Goal: Task Accomplishment & Management: Use online tool/utility

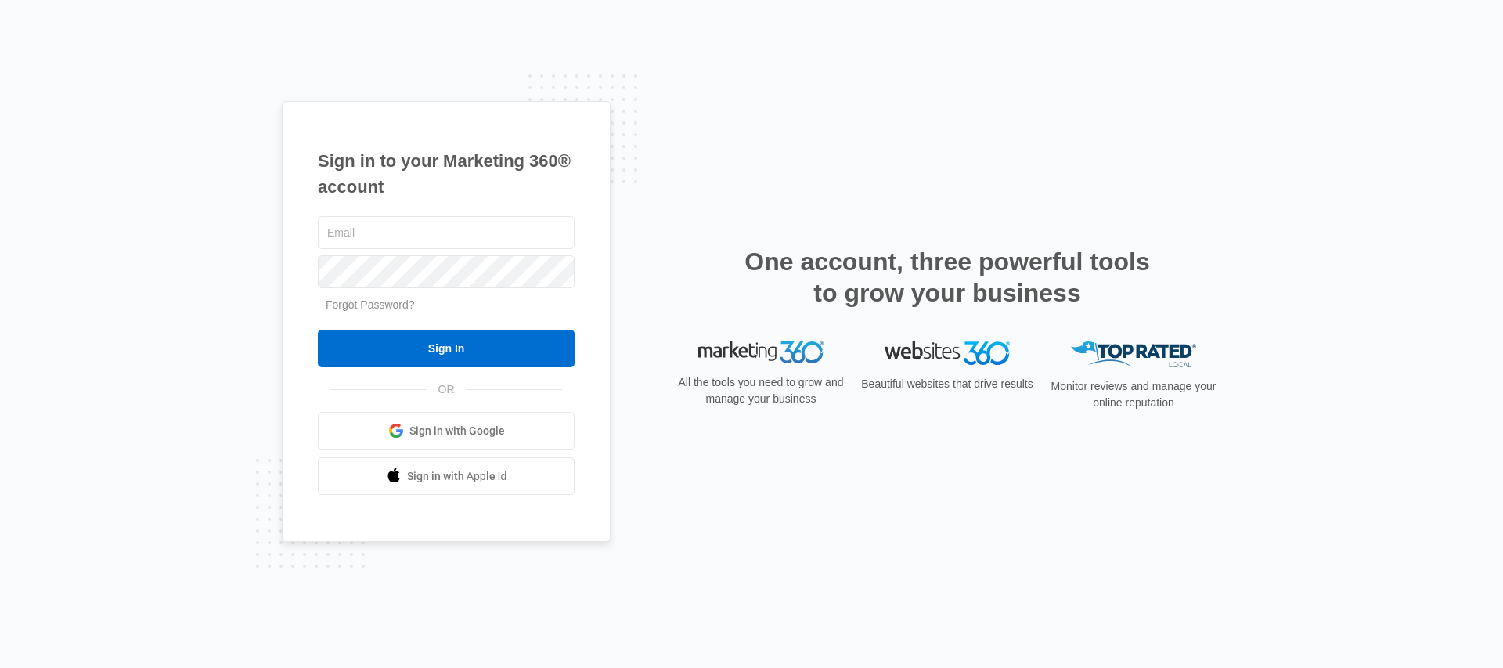
click at [207, 236] on div "Sign in to your Marketing 360® account Forgot Password? Sign In OR Sign in with…" at bounding box center [751, 334] width 1503 height 668
click at [315, 229] on div "Sign in to your Marketing 360® account Forgot Password? Sign In OR Sign in with…" at bounding box center [446, 321] width 329 height 441
click at [353, 225] on input "text" at bounding box center [446, 232] width 257 height 33
type input "[EMAIL_ADDRESS][PERSON_NAME][DOMAIN_NAME]"
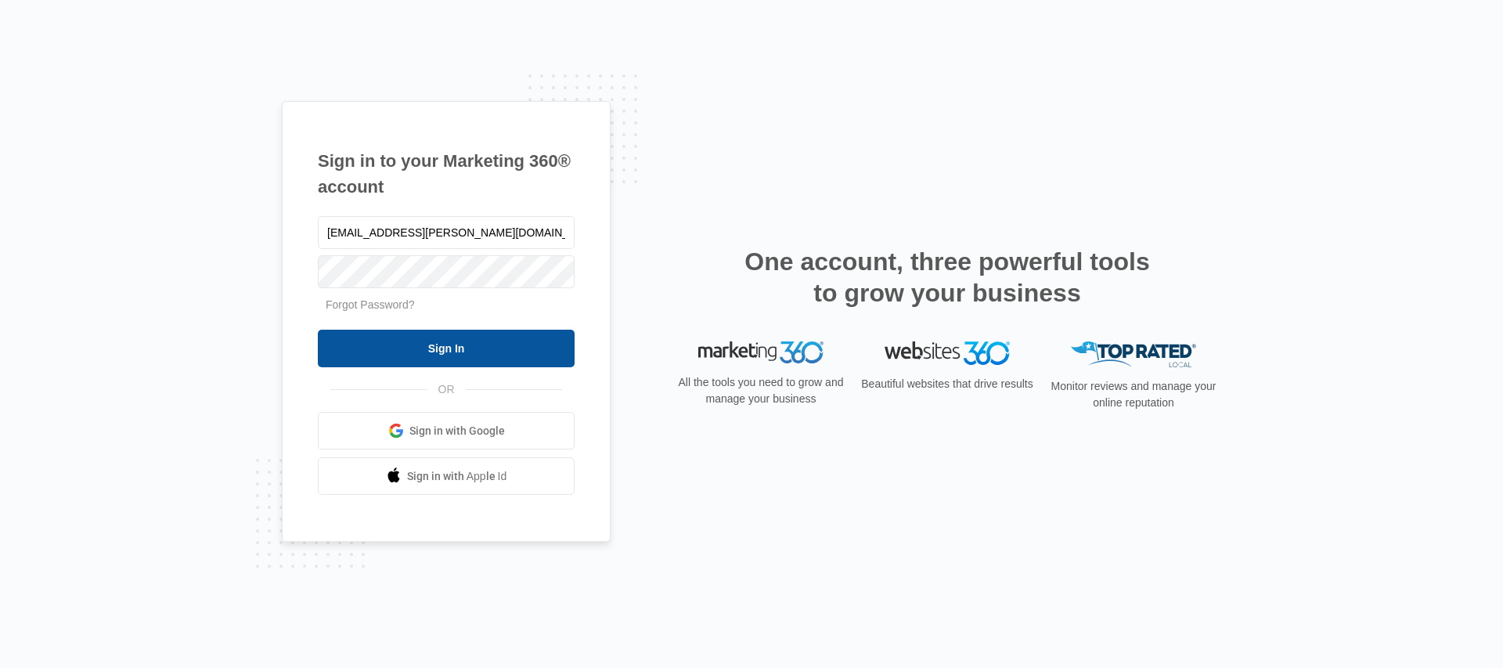
click at [465, 337] on input "Sign In" at bounding box center [446, 349] width 257 height 38
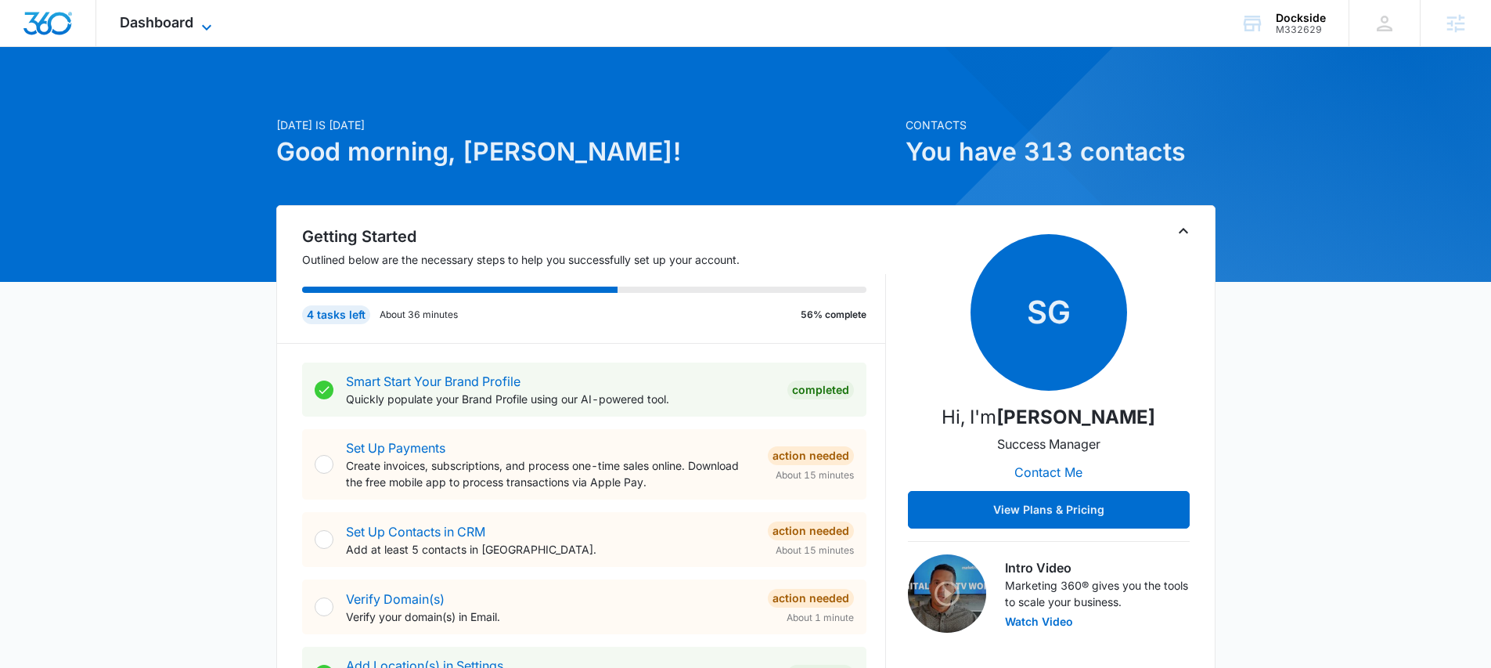
click at [125, 22] on span "Dashboard" at bounding box center [157, 22] width 74 height 16
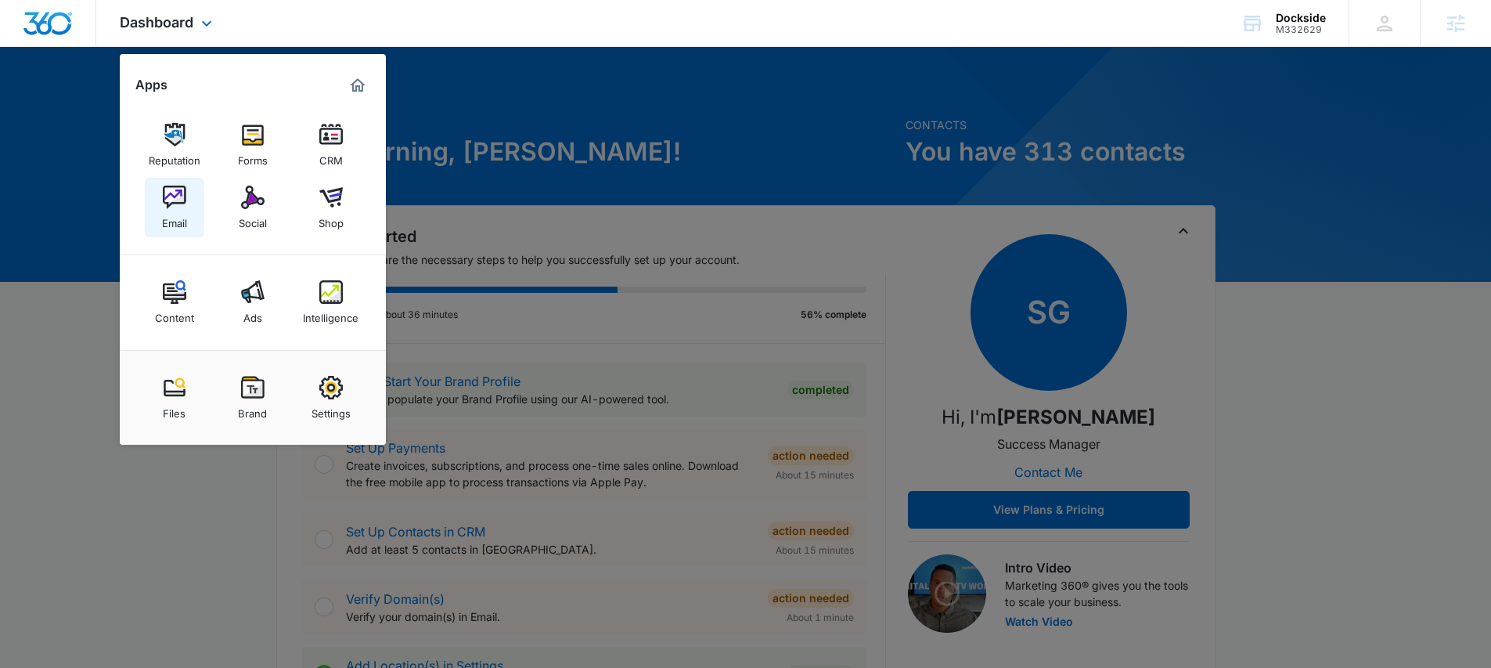
click at [187, 204] on link "Email" at bounding box center [174, 207] width 59 height 59
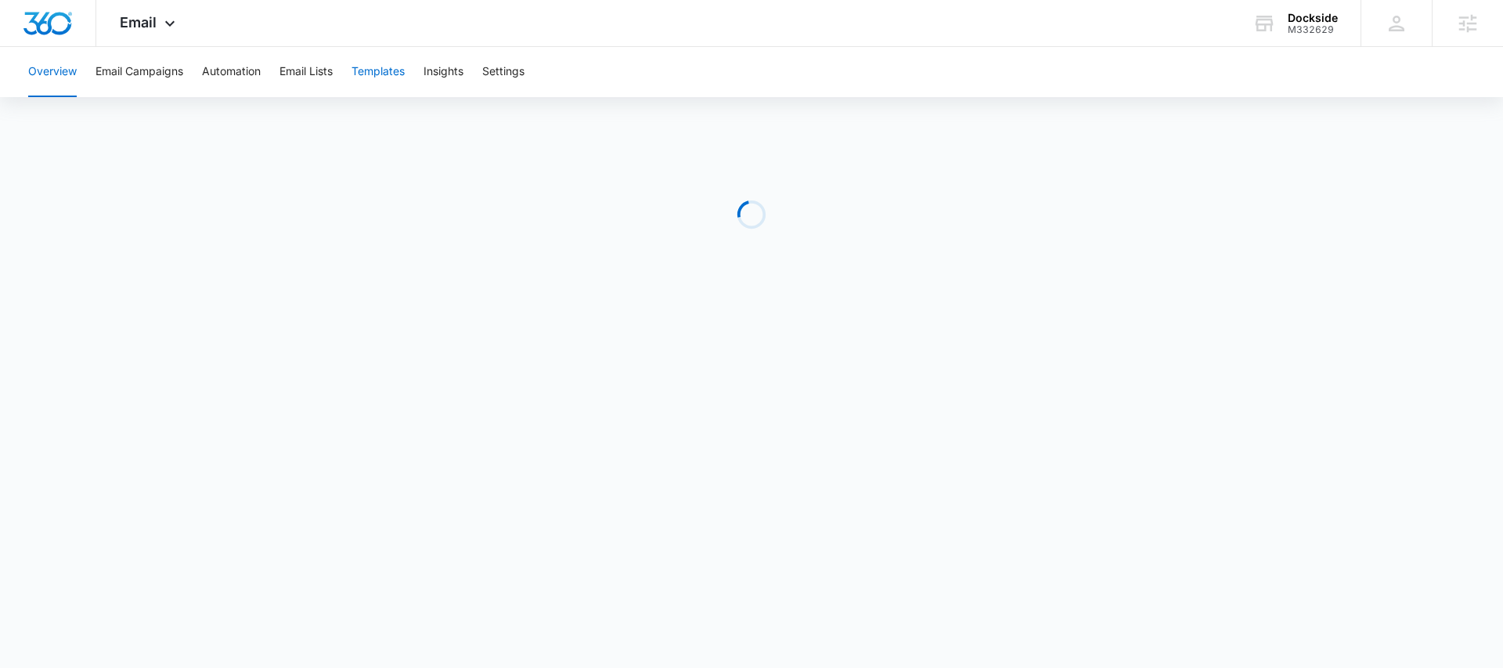
click at [361, 63] on button "Templates" at bounding box center [377, 72] width 53 height 50
click at [206, 87] on button "Automation" at bounding box center [231, 72] width 59 height 50
click at [135, 85] on button "Email Campaigns" at bounding box center [139, 72] width 88 height 50
click at [265, 74] on div "Overview Email Campaigns Automation Email Lists Templates Insights Settings" at bounding box center [751, 72] width 1465 height 50
click at [251, 70] on button "Automation" at bounding box center [231, 72] width 59 height 50
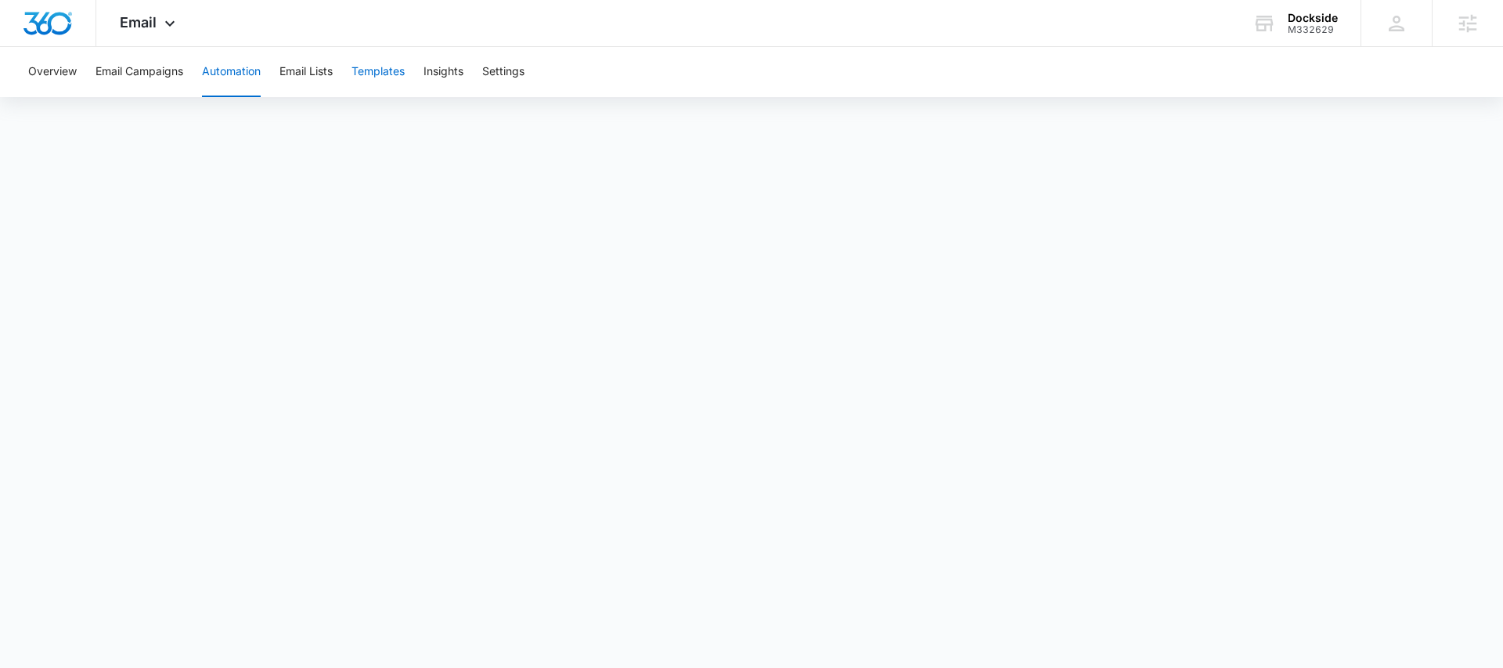
click at [387, 90] on button "Templates" at bounding box center [377, 72] width 53 height 50
click at [150, 85] on button "Email Campaigns" at bounding box center [139, 72] width 88 height 50
click at [192, 68] on div "Overview Email Campaigns Automation Email Lists Templates Insights Settings" at bounding box center [751, 72] width 1465 height 50
click at [196, 68] on div "Overview Email Campaigns Automation Email Lists Templates Insights Settings" at bounding box center [751, 72] width 1465 height 50
click at [200, 68] on div "Overview Email Campaigns Automation Email Lists Templates Insights Settings" at bounding box center [751, 72] width 1465 height 50
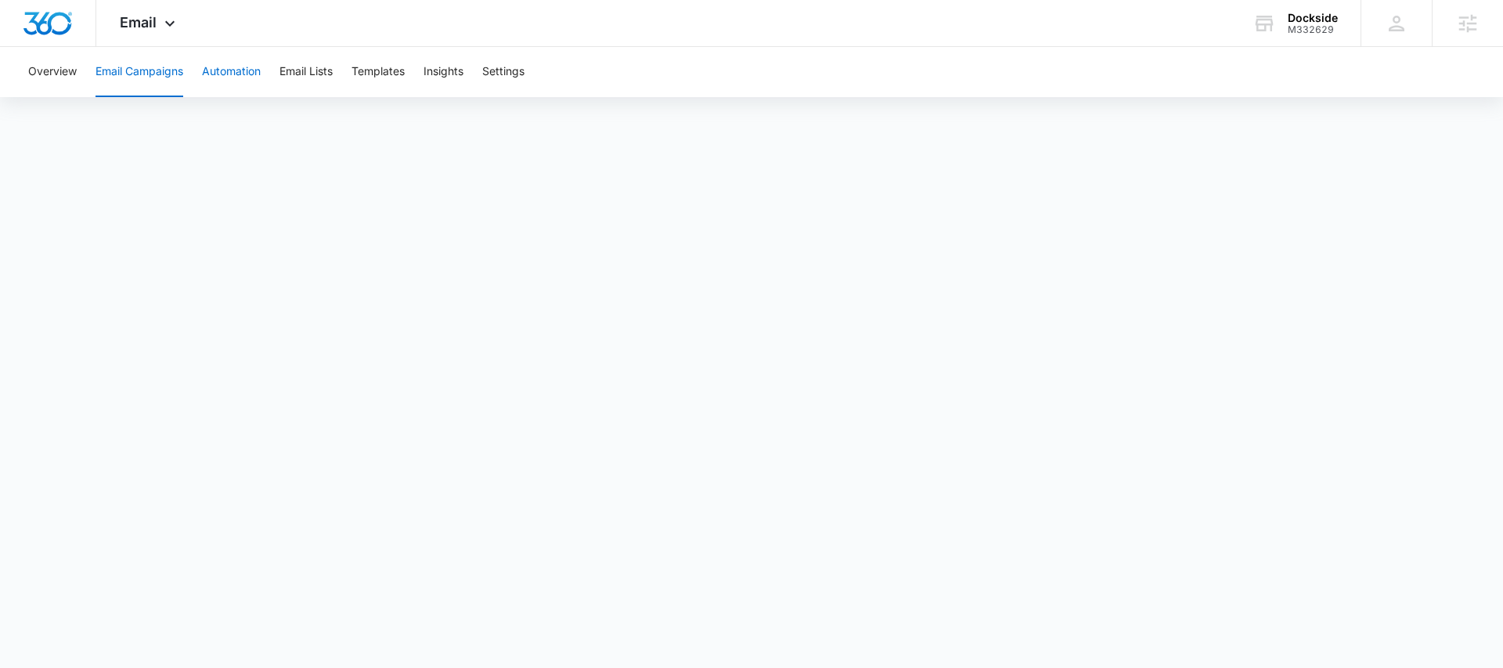
click at [206, 69] on button "Automation" at bounding box center [231, 72] width 59 height 50
